Goal: Information Seeking & Learning: Learn about a topic

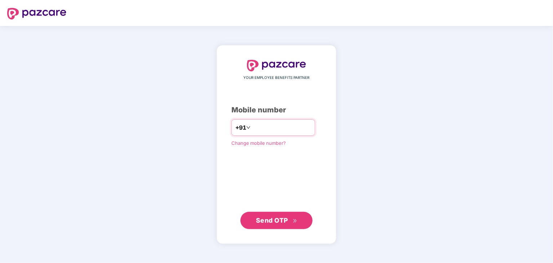
click at [262, 125] on input "number" at bounding box center [281, 128] width 59 height 12
type input "**********"
click at [265, 223] on span "Send OTP" at bounding box center [272, 220] width 32 height 8
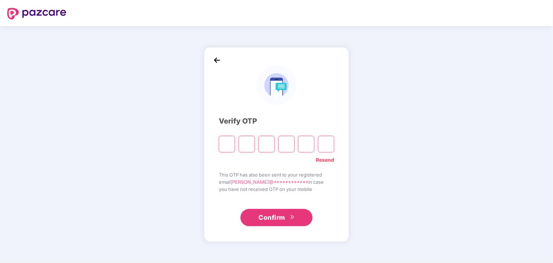
type input "*"
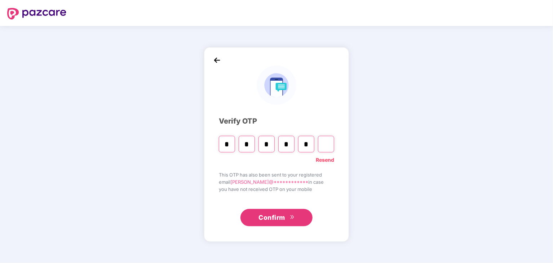
type input "*"
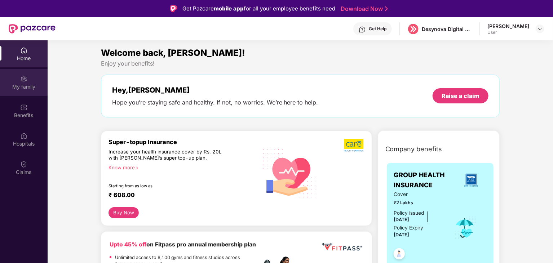
click at [25, 85] on div "My family" at bounding box center [24, 86] width 48 height 7
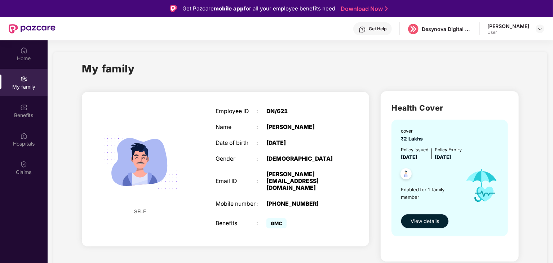
click at [422, 220] on span "View details" at bounding box center [425, 221] width 28 height 8
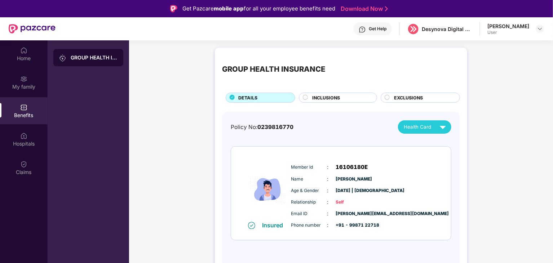
click at [342, 97] on div "INCLUSIONS" at bounding box center [341, 98] width 65 height 8
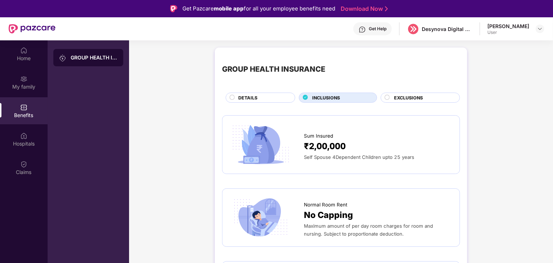
click at [251, 96] on span "DETAILS" at bounding box center [247, 97] width 19 height 7
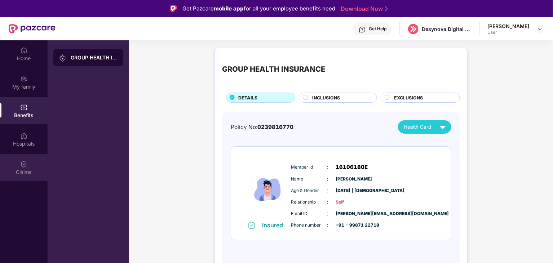
click at [25, 173] on div "Claims" at bounding box center [24, 172] width 48 height 7
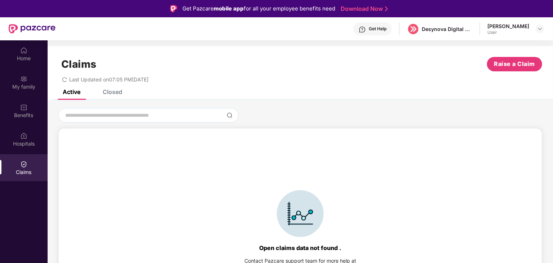
click at [115, 91] on div "Closed" at bounding box center [112, 91] width 19 height 7
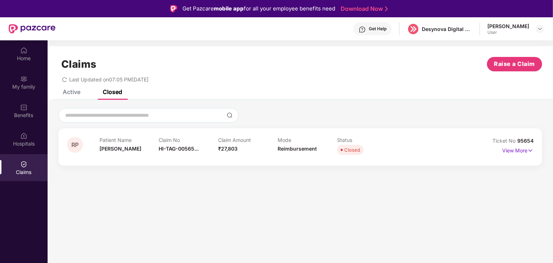
click at [73, 93] on div "Active" at bounding box center [72, 91] width 18 height 7
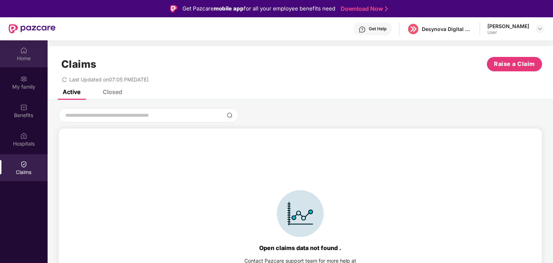
click at [26, 51] on img at bounding box center [23, 50] width 7 height 7
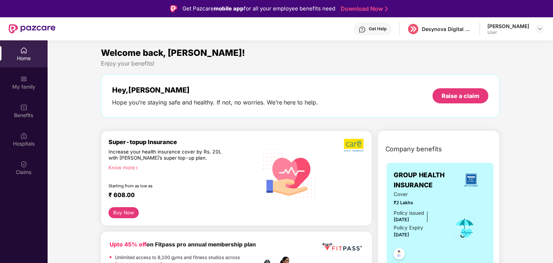
click at [133, 167] on div "Know more" at bounding box center [181, 167] width 145 height 5
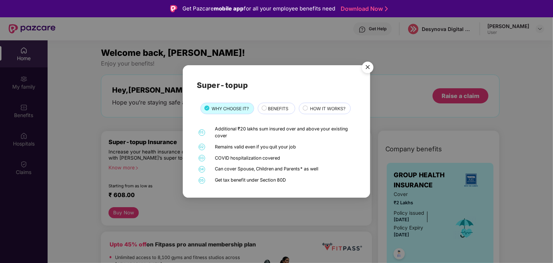
click at [329, 107] on span "HOW IT WORKS?" at bounding box center [327, 108] width 35 height 7
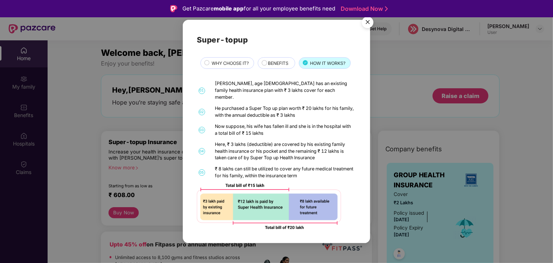
click at [271, 67] on span "BENEFITS" at bounding box center [278, 63] width 21 height 7
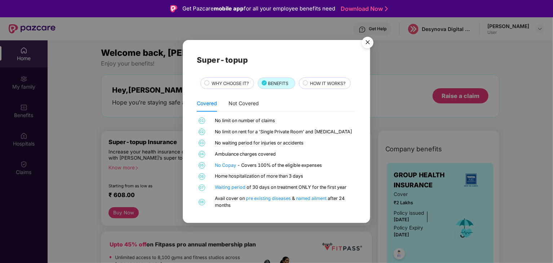
click at [367, 43] on img "Close" at bounding box center [368, 44] width 20 height 20
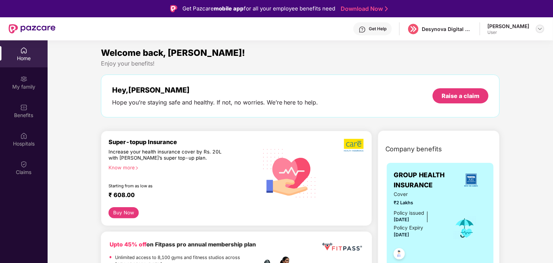
click at [540, 30] on img at bounding box center [540, 29] width 6 height 6
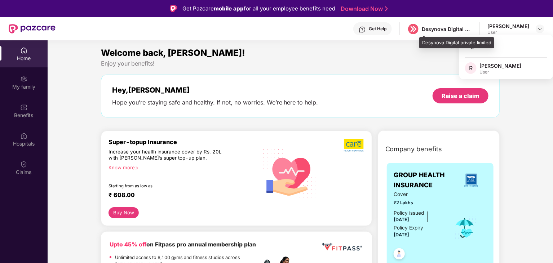
click at [457, 28] on div "Desynova Digital private limited" at bounding box center [447, 29] width 50 height 7
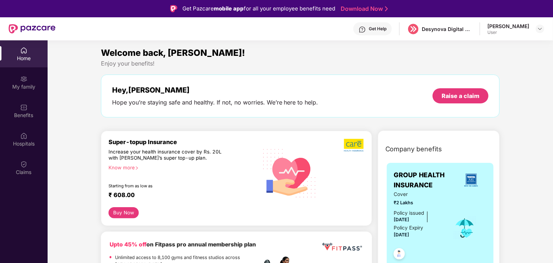
click at [293, 52] on div "Welcome back, [PERSON_NAME]!" at bounding box center [300, 53] width 399 height 14
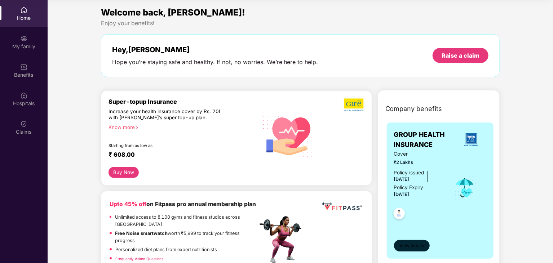
click at [418, 247] on span "View details" at bounding box center [411, 246] width 25 height 7
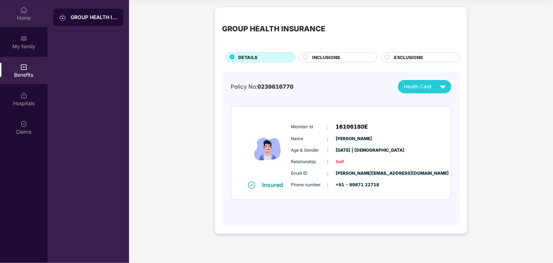
click at [25, 18] on div "Home" at bounding box center [24, 17] width 48 height 7
